Goal: Information Seeking & Learning: Learn about a topic

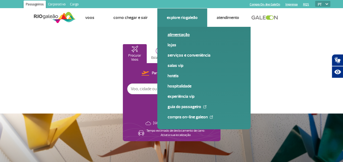
click at [178, 36] on link "Alimentação" at bounding box center [203, 35] width 73 height 6
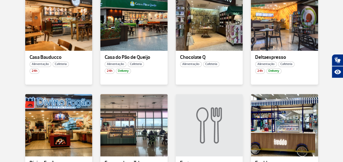
scroll to position [298, 0]
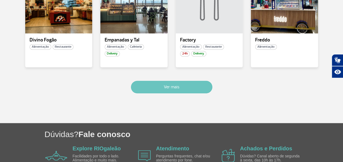
click at [186, 84] on button "Ver mais" at bounding box center [171, 87] width 81 height 12
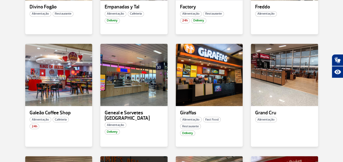
scroll to position [405, 0]
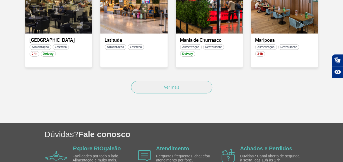
click at [149, 84] on button "Ver mais" at bounding box center [171, 87] width 81 height 12
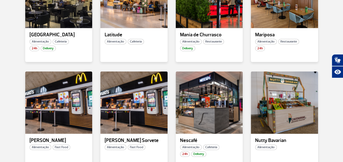
scroll to position [1047, 0]
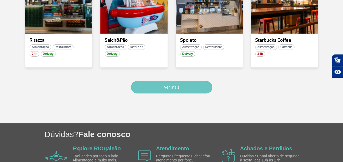
click at [165, 89] on button "Ver mais" at bounding box center [171, 87] width 81 height 12
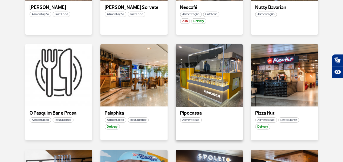
scroll to position [899, 0]
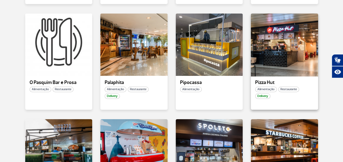
click at [274, 61] on div at bounding box center [284, 45] width 68 height 64
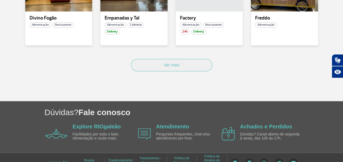
scroll to position [439, 0]
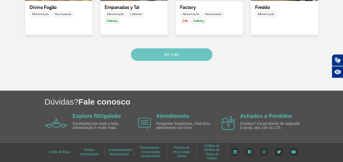
click at [174, 54] on button "Ver mais" at bounding box center [171, 54] width 81 height 12
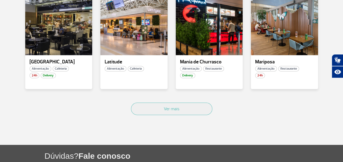
scroll to position [681, 0]
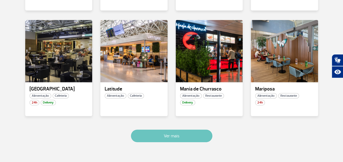
click at [168, 138] on button "Ver mais" at bounding box center [171, 136] width 81 height 12
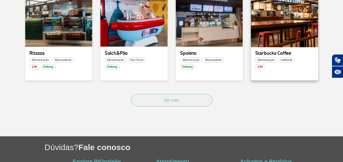
scroll to position [1079, 0]
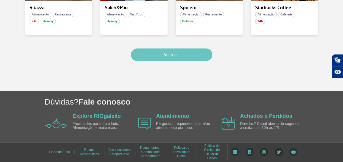
click at [182, 53] on button "Ver mais" at bounding box center [171, 54] width 81 height 12
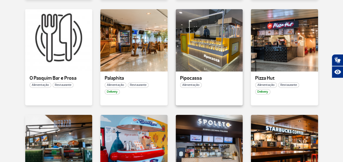
scroll to position [872, 0]
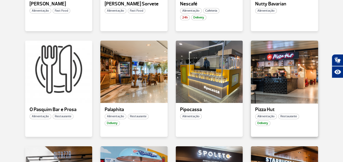
click at [261, 77] on div at bounding box center [284, 72] width 68 height 64
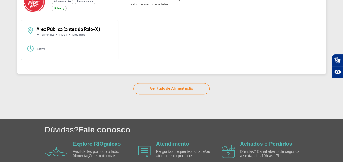
scroll to position [54, 0]
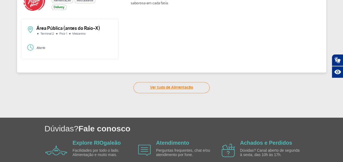
click at [160, 89] on link "Ver tudo de Alimentação" at bounding box center [171, 87] width 76 height 11
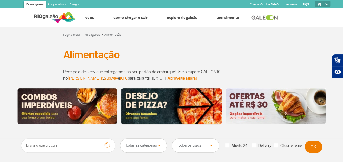
scroll to position [27, 0]
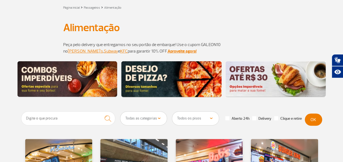
click at [159, 80] on img at bounding box center [171, 79] width 100 height 36
